Goal: Task Accomplishment & Management: Manage account settings

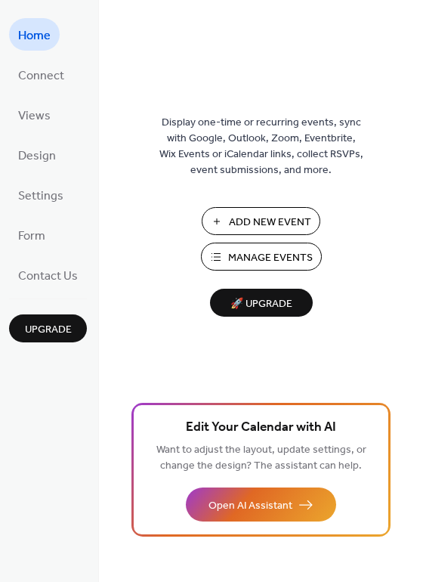
click at [273, 259] on span "Manage Events" at bounding box center [270, 258] width 85 height 16
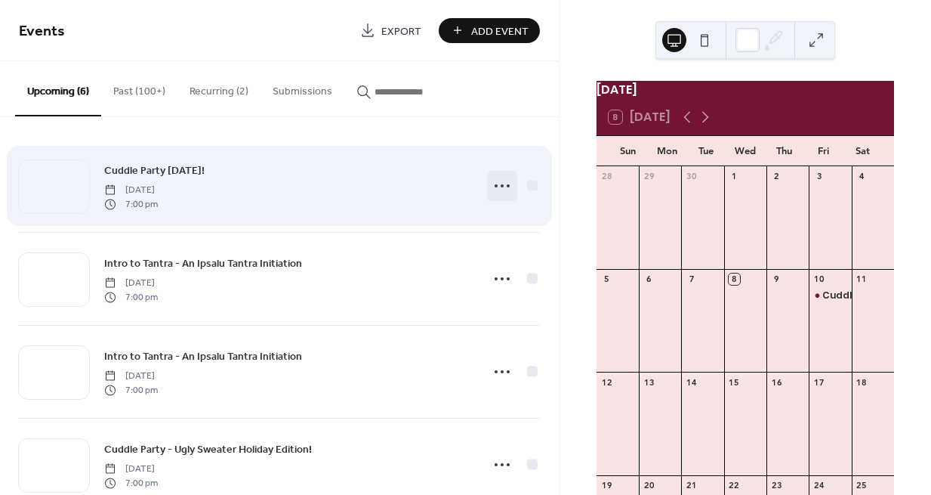
click at [495, 184] on circle at bounding box center [496, 185] width 3 height 3
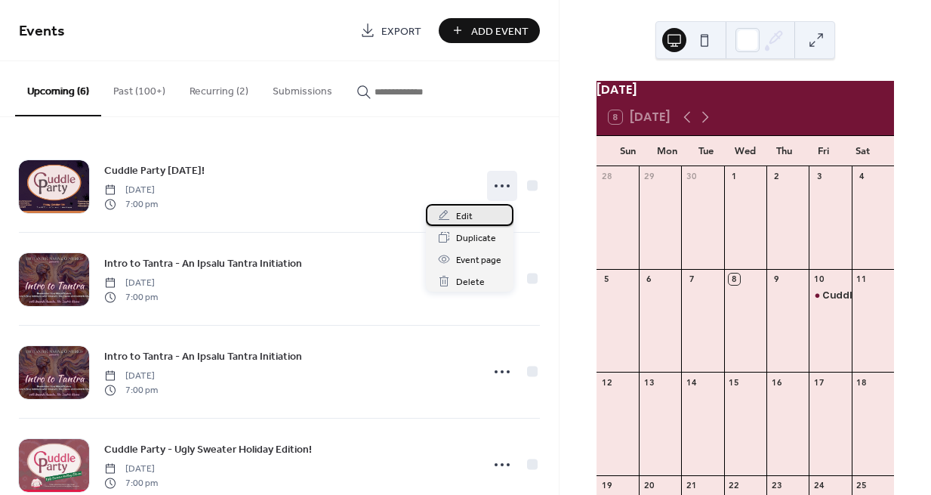
click at [465, 211] on span "Edit" at bounding box center [464, 216] width 17 height 16
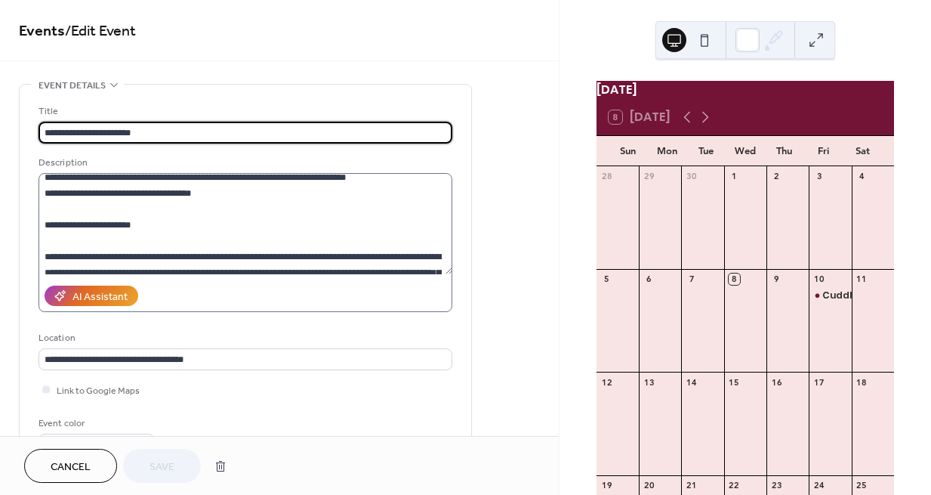
scroll to position [763, 0]
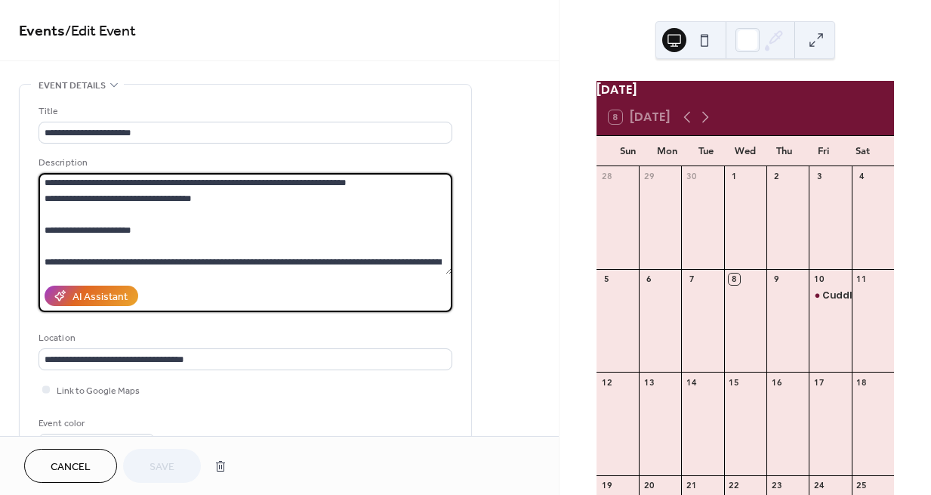
drag, startPoint x: 247, startPoint y: 219, endPoint x: 127, endPoint y: 184, distance: 125.0
click at [127, 184] on textarea at bounding box center [246, 223] width 414 height 101
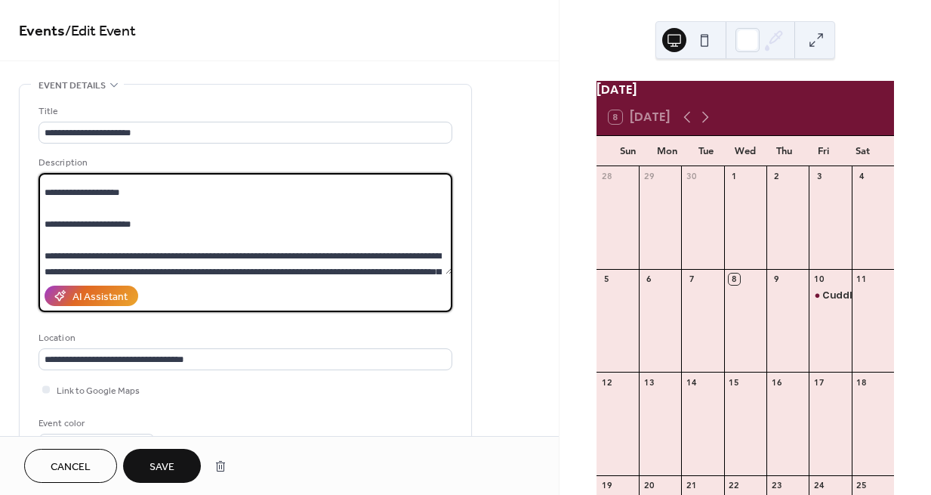
scroll to position [711, 0]
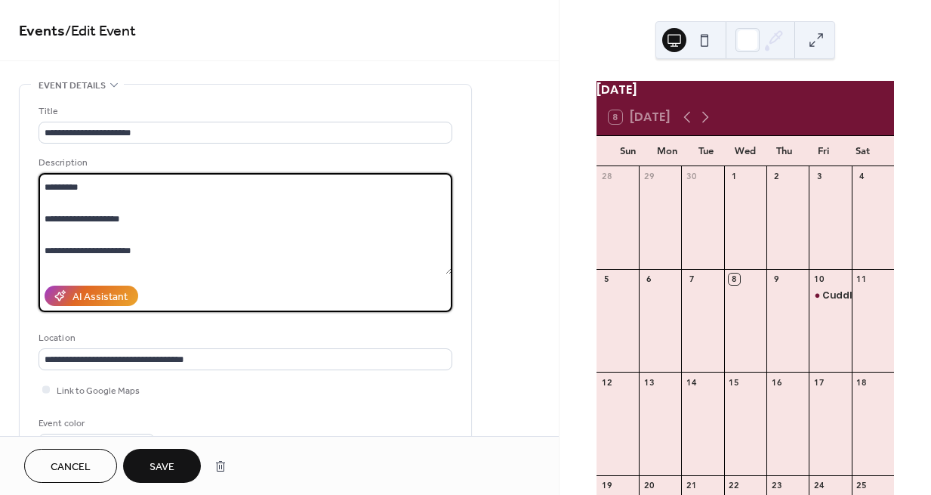
click at [123, 206] on textarea at bounding box center [246, 223] width 414 height 101
paste textarea "**********"
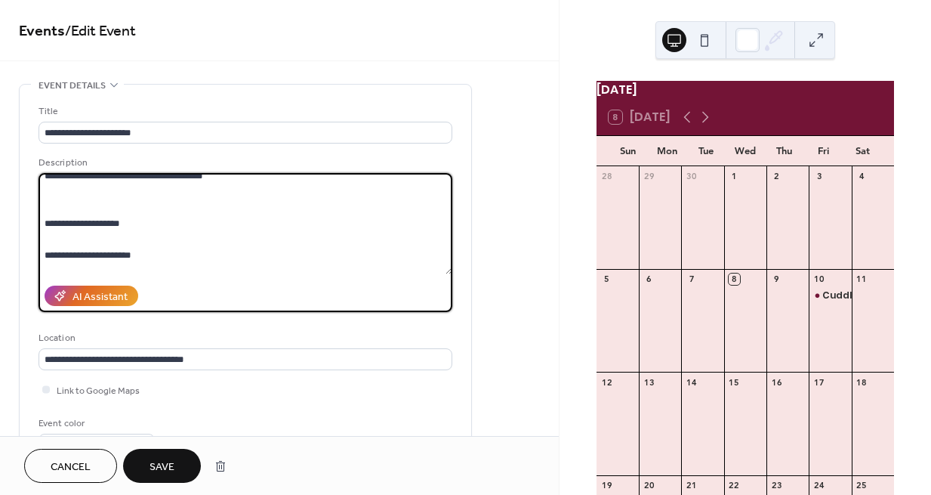
scroll to position [778, 0]
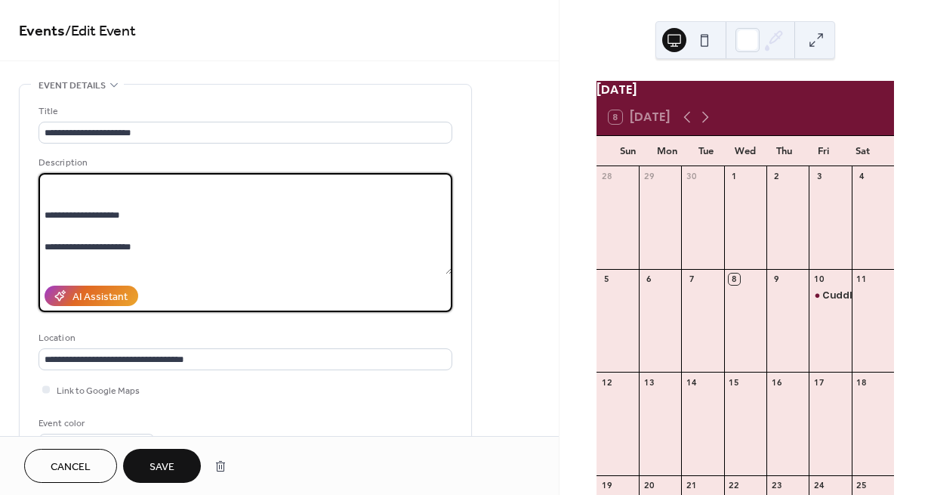
click at [115, 216] on textarea at bounding box center [246, 223] width 414 height 101
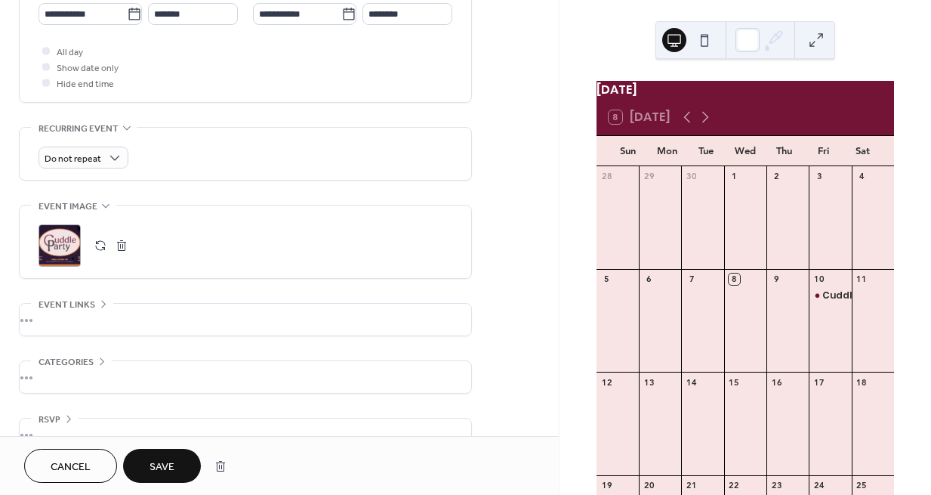
scroll to position [573, 0]
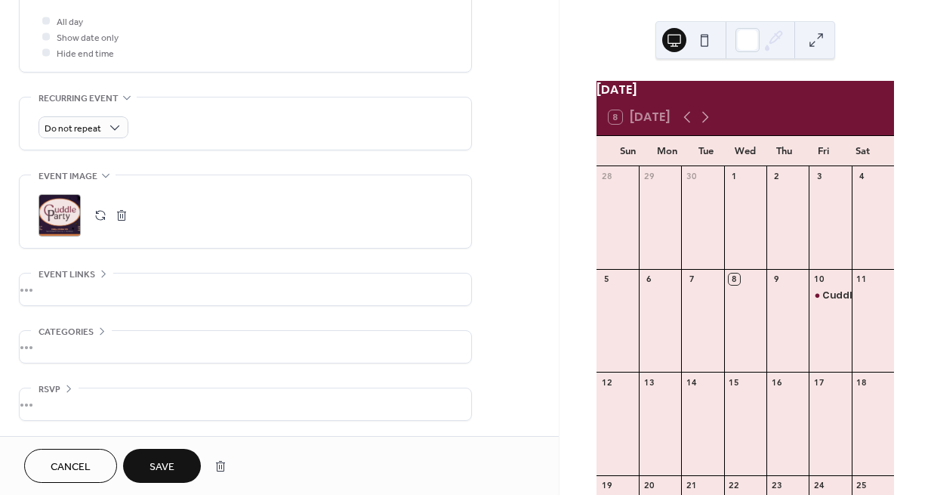
type textarea "**********"
click at [178, 470] on button "Save" at bounding box center [162, 466] width 78 height 34
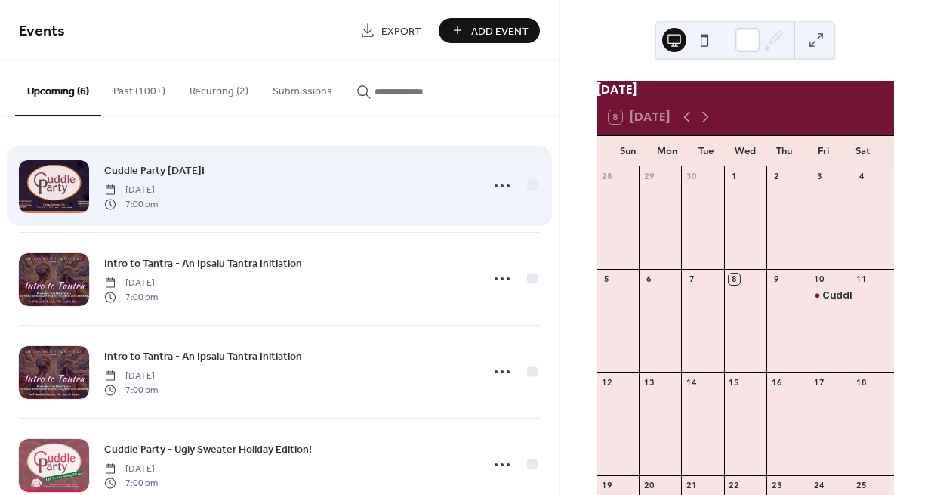
click at [72, 188] on div at bounding box center [54, 186] width 70 height 53
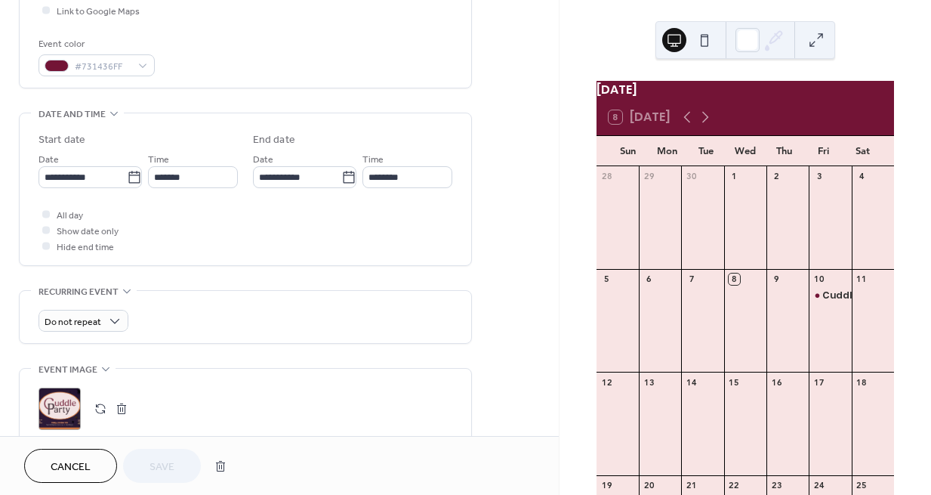
scroll to position [573, 0]
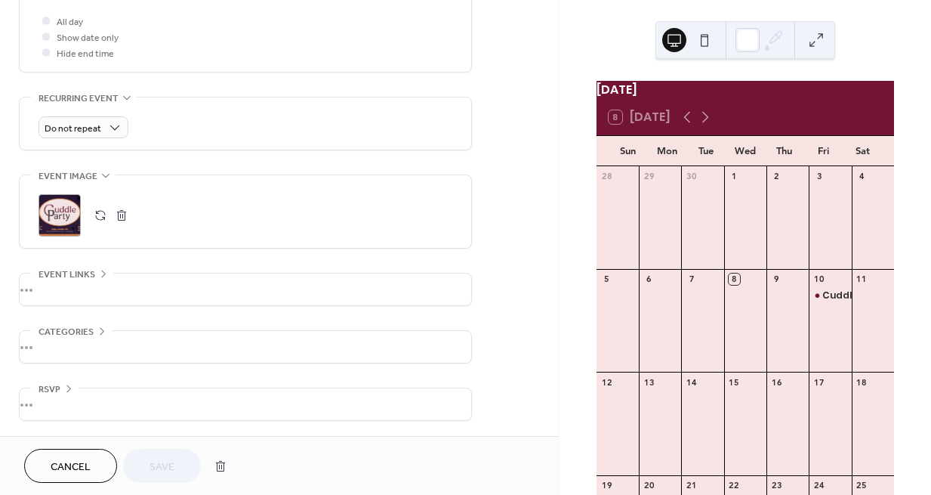
click at [66, 212] on div ";" at bounding box center [60, 215] width 42 height 42
click at [157, 283] on div "•••" at bounding box center [246, 289] width 452 height 32
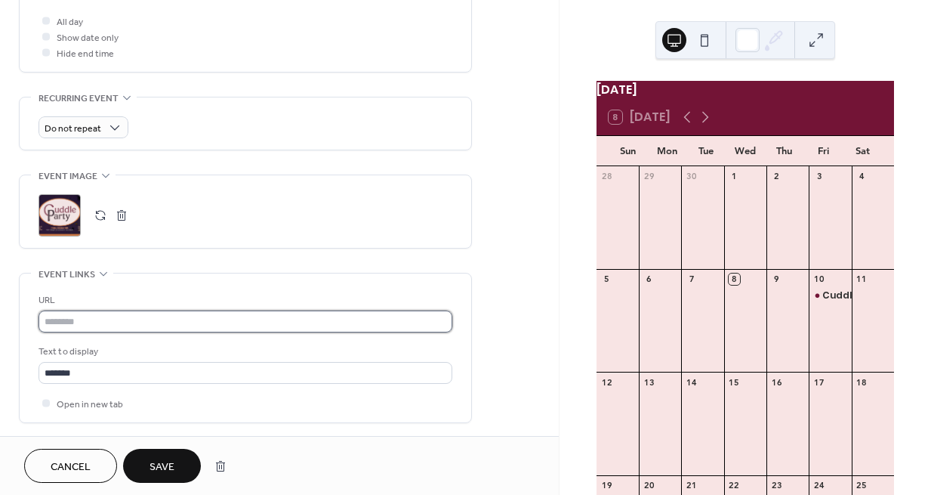
click at [157, 320] on input "text" at bounding box center [246, 321] width 414 height 22
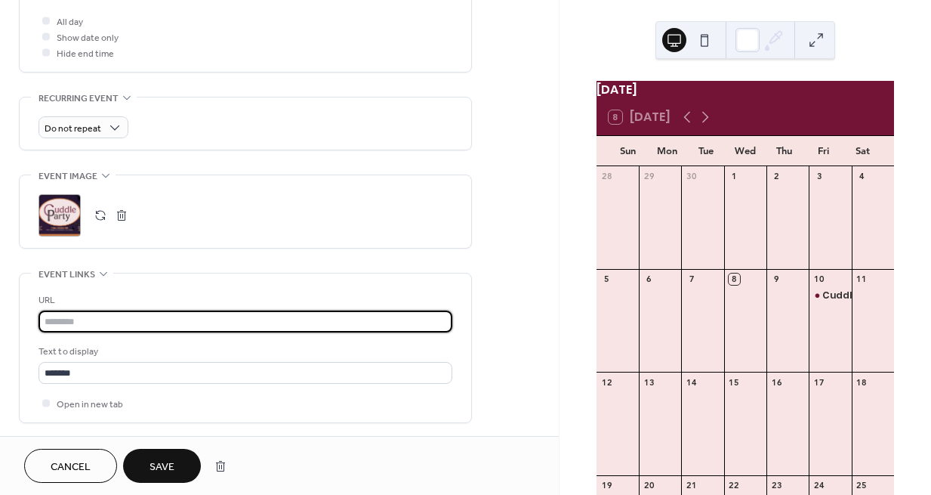
paste input "**********"
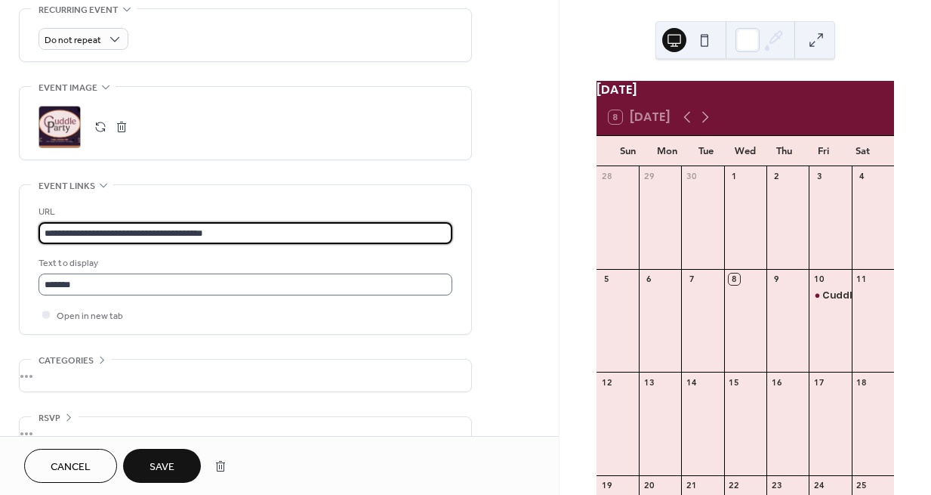
scroll to position [690, 0]
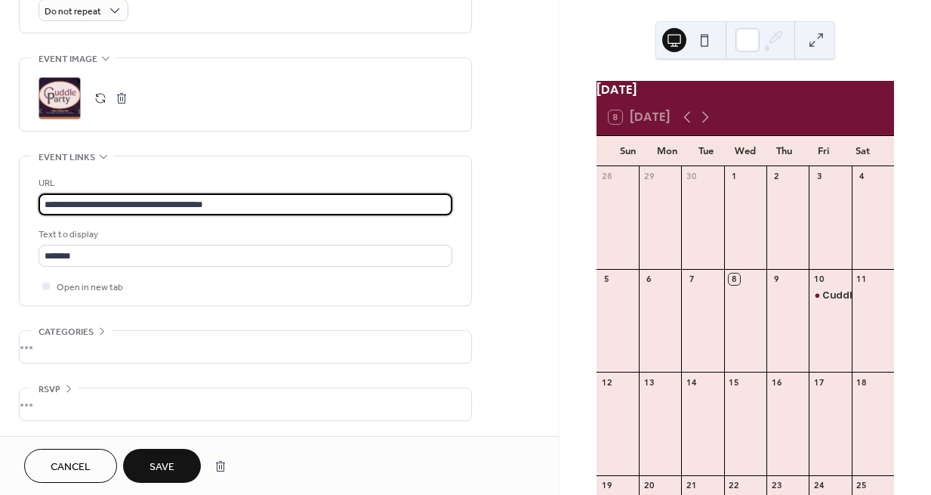
type input "**********"
click at [185, 465] on button "Save" at bounding box center [162, 466] width 78 height 34
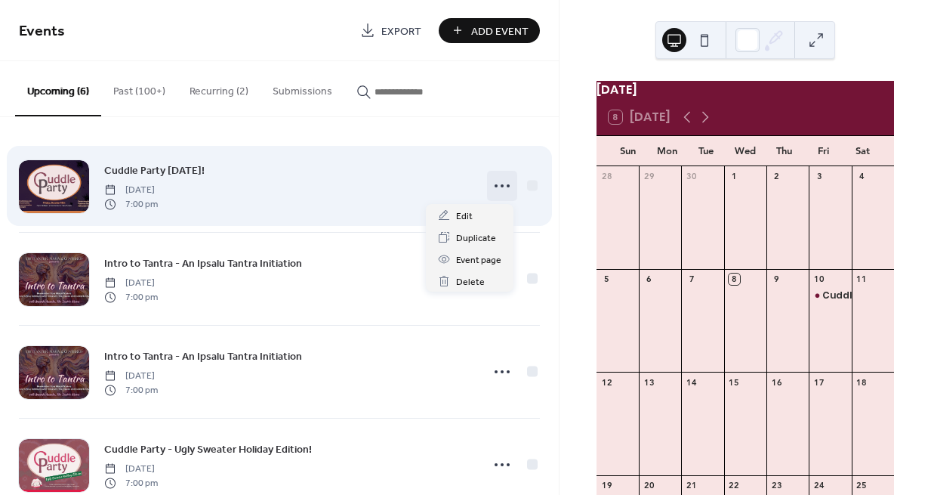
click at [501, 186] on circle at bounding box center [502, 185] width 3 height 3
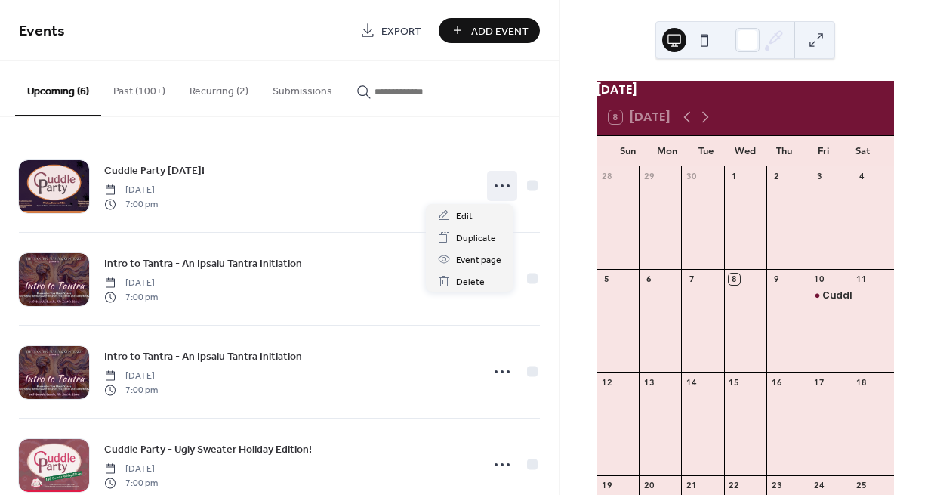
click at [601, 24] on div "October 2025 8 Today Sun Mon Tue Wed Thu Fri Sat 28 29 30 1 2 3 4 5 6 7 8 9 10 …" at bounding box center [746, 247] width 372 height 495
